Goal: Information Seeking & Learning: Learn about a topic

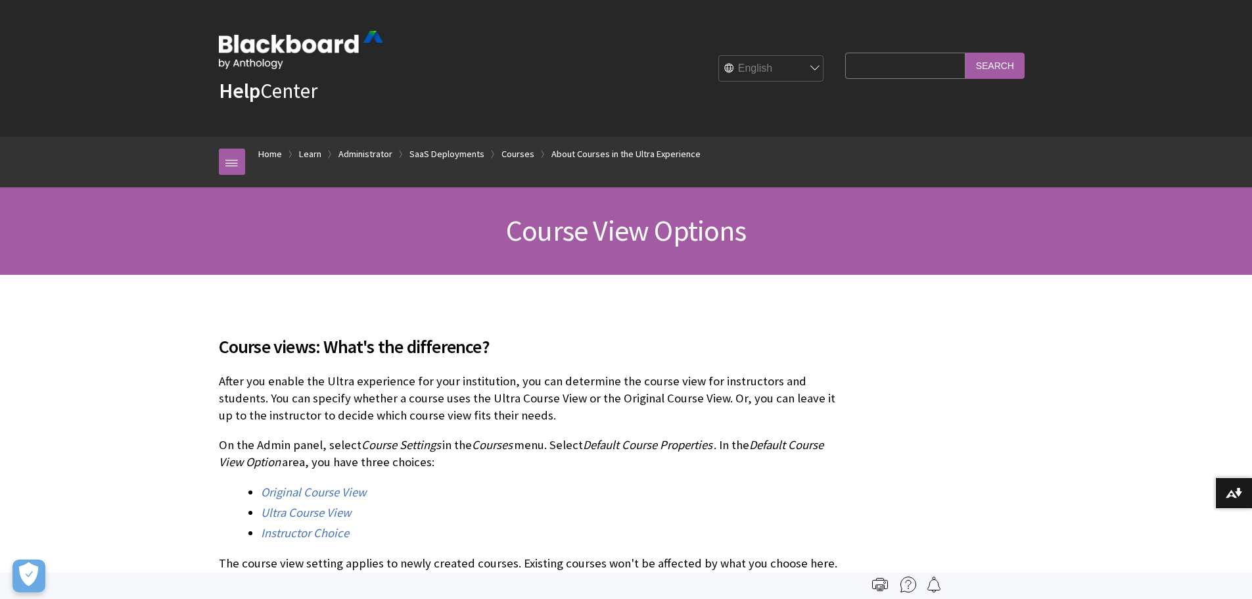
scroll to position [1676, 0]
click at [657, 72] on div "English عربية Català Cymraeg Deutsch Español Suomi Français עברית Italiano 日本語 …" at bounding box center [606, 68] width 447 height 35
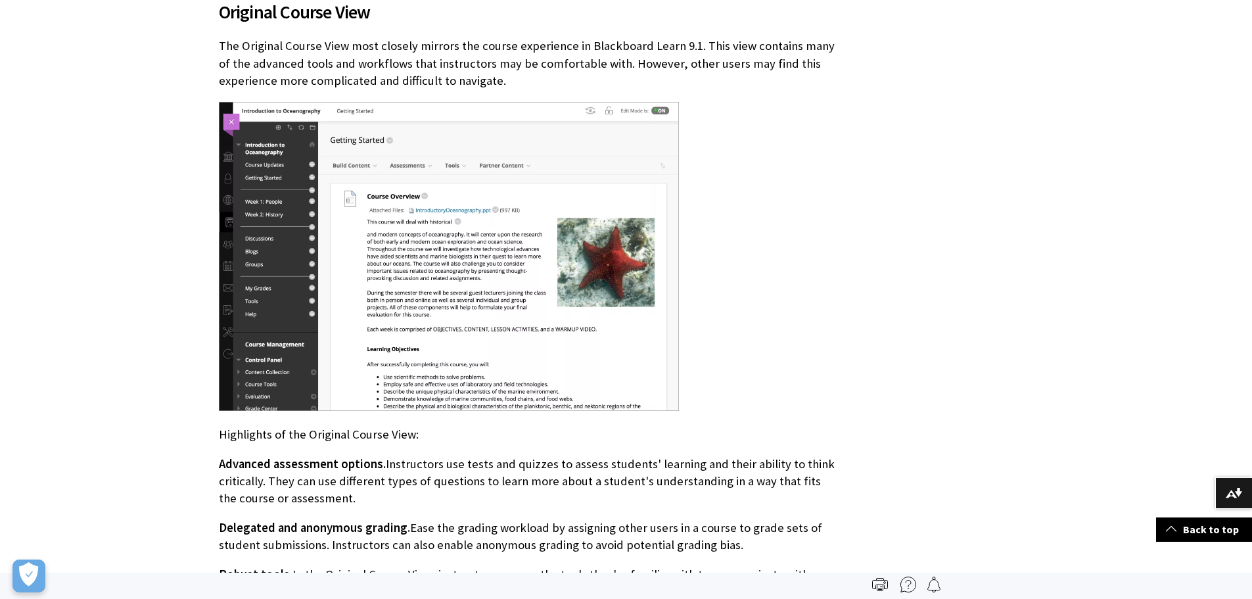
scroll to position [854, 0]
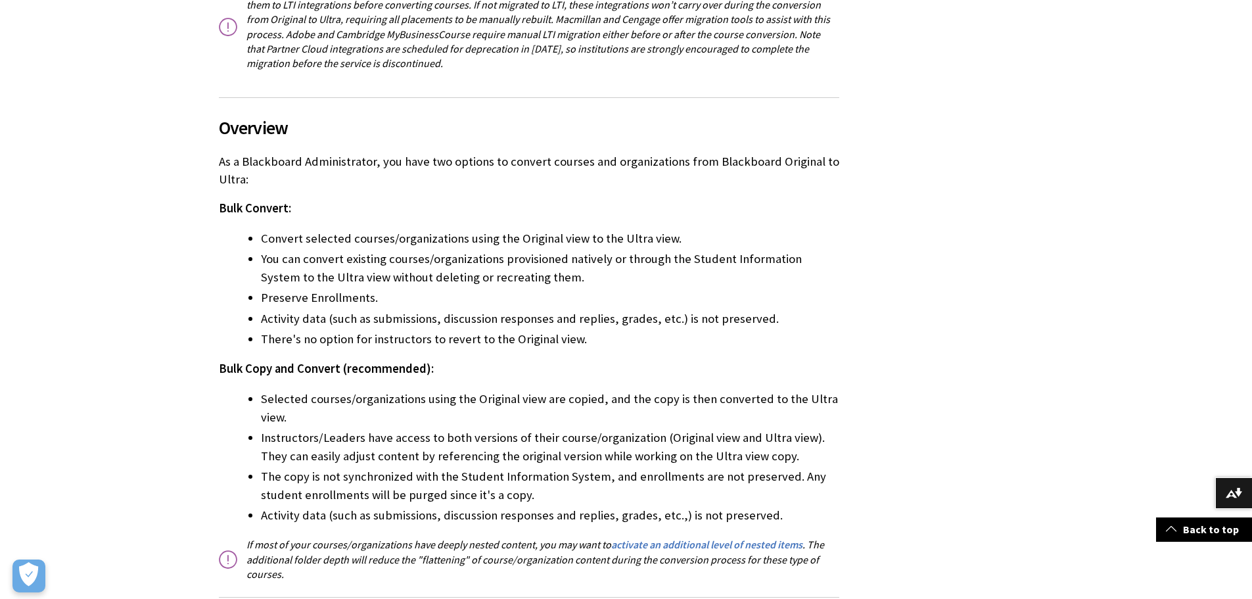
scroll to position [657, 0]
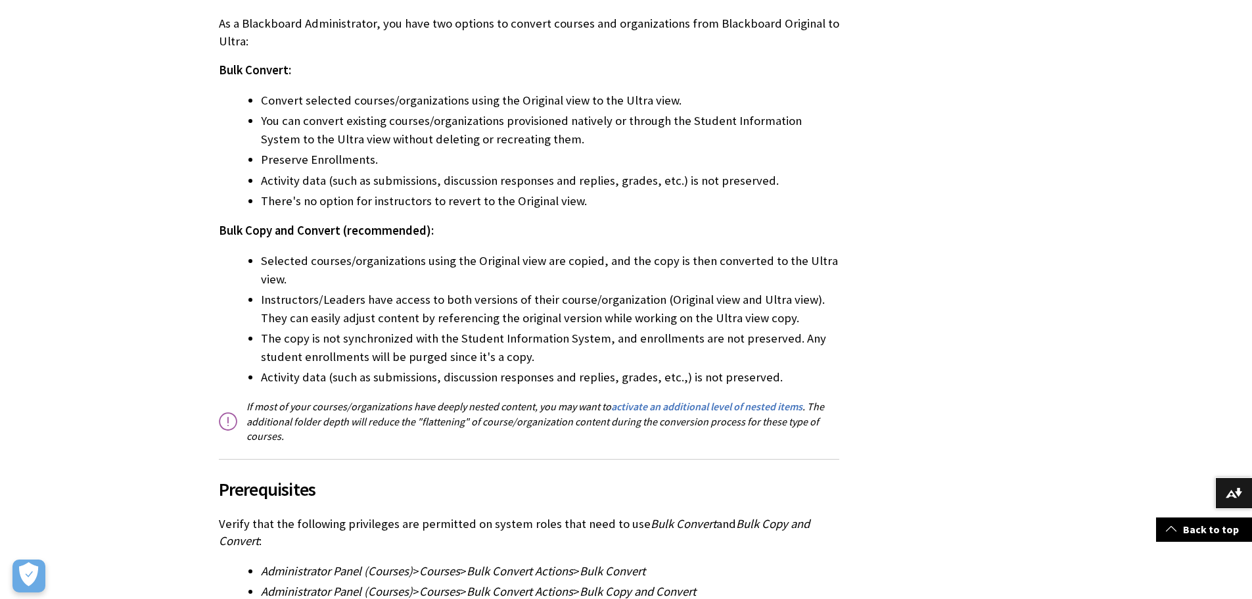
click at [507, 270] on li "Selected courses/organizations using the Original view are copied, and the copy…" at bounding box center [550, 270] width 578 height 37
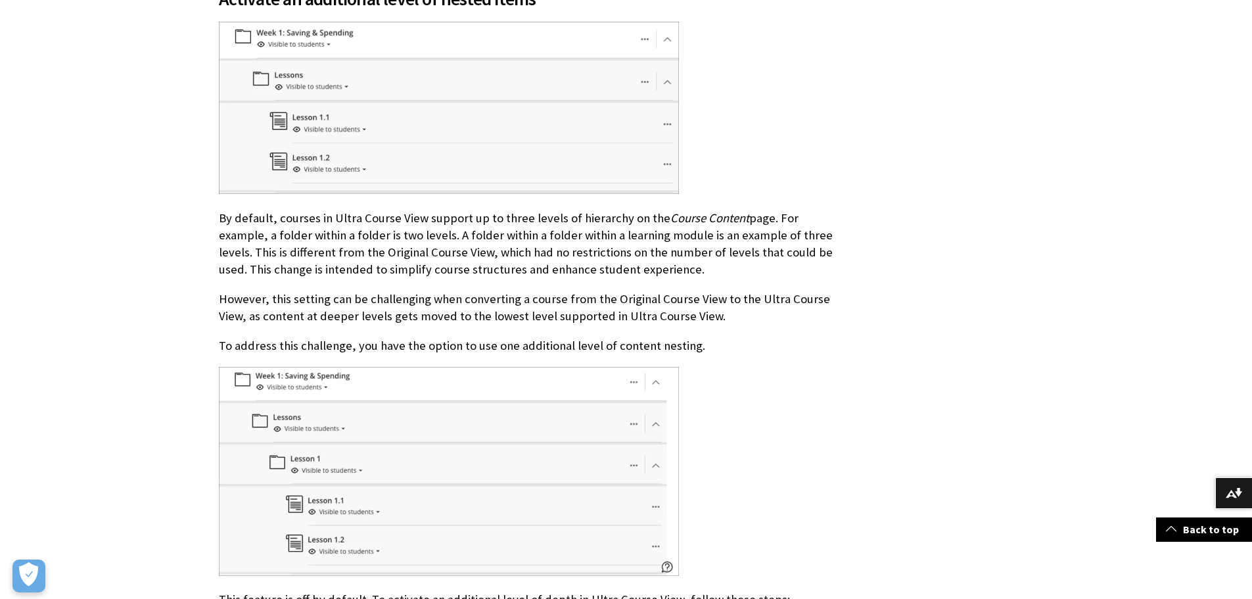
scroll to position [2765, 0]
